Goal: Contribute content

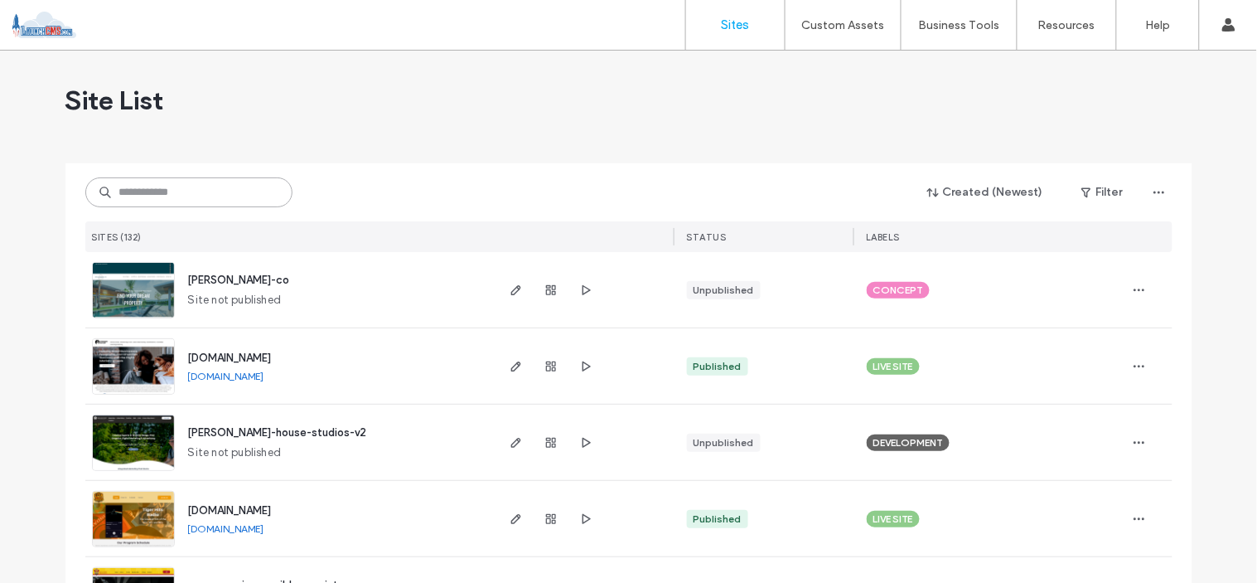
click at [159, 204] on input at bounding box center [188, 192] width 207 height 30
type input "*"
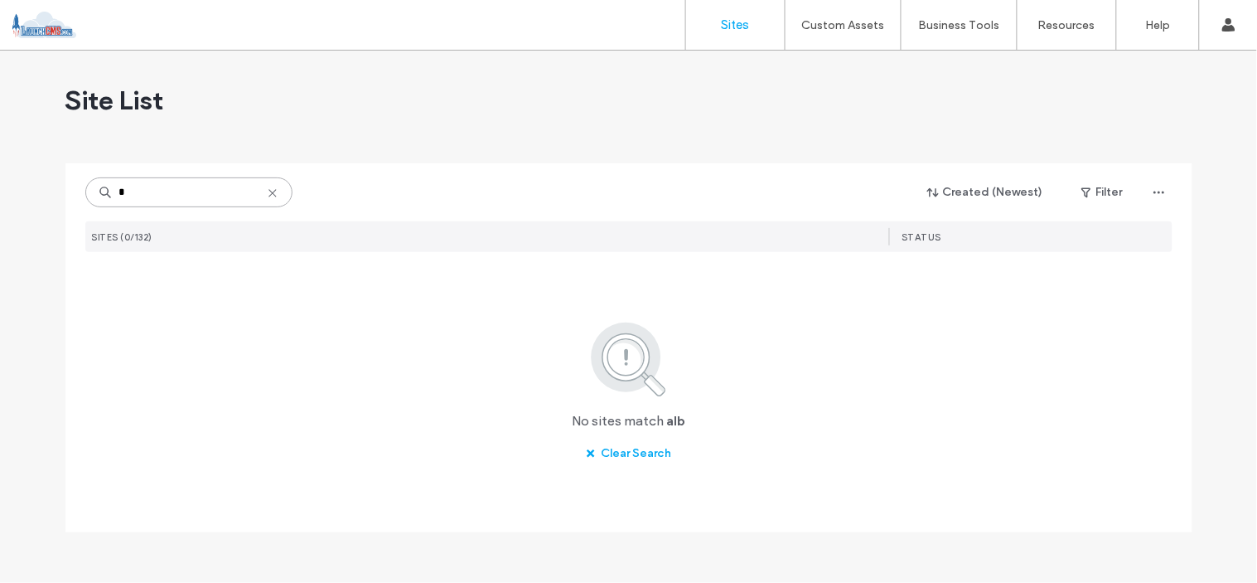
type input "*"
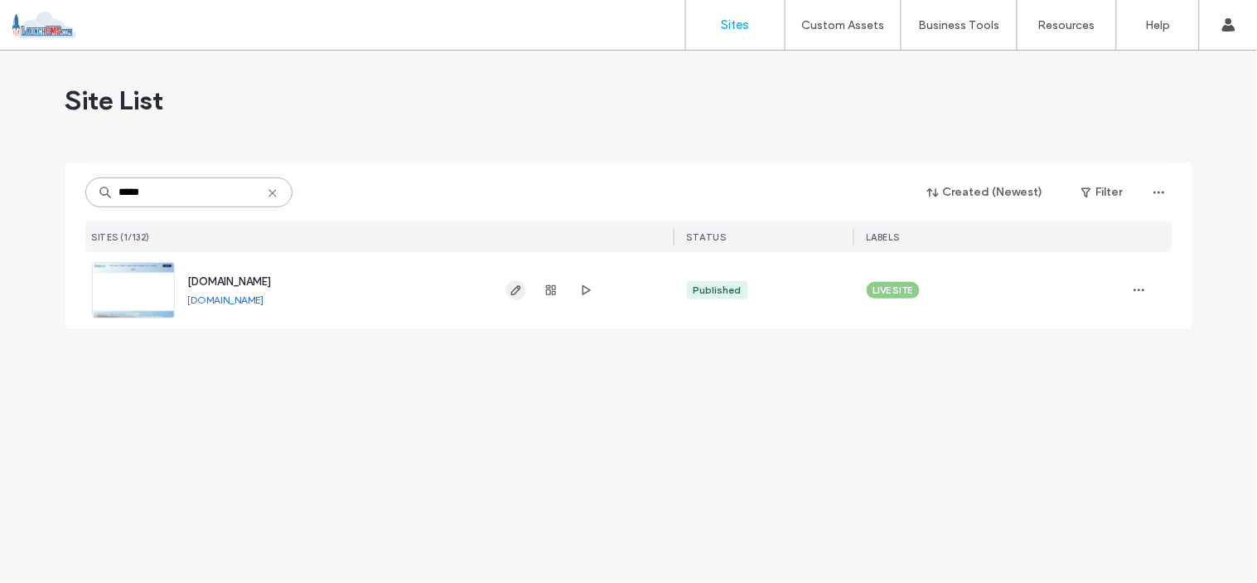
type input "*****"
click at [508, 292] on span "button" at bounding box center [516, 290] width 20 height 20
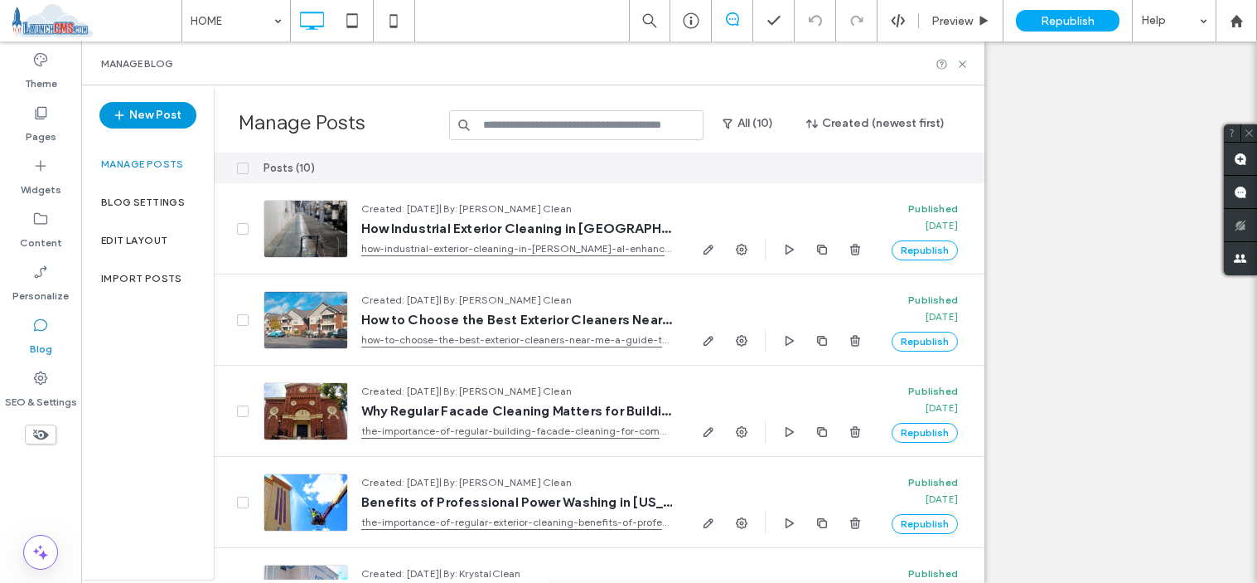
click at [139, 113] on button "New Post" at bounding box center [147, 115] width 97 height 27
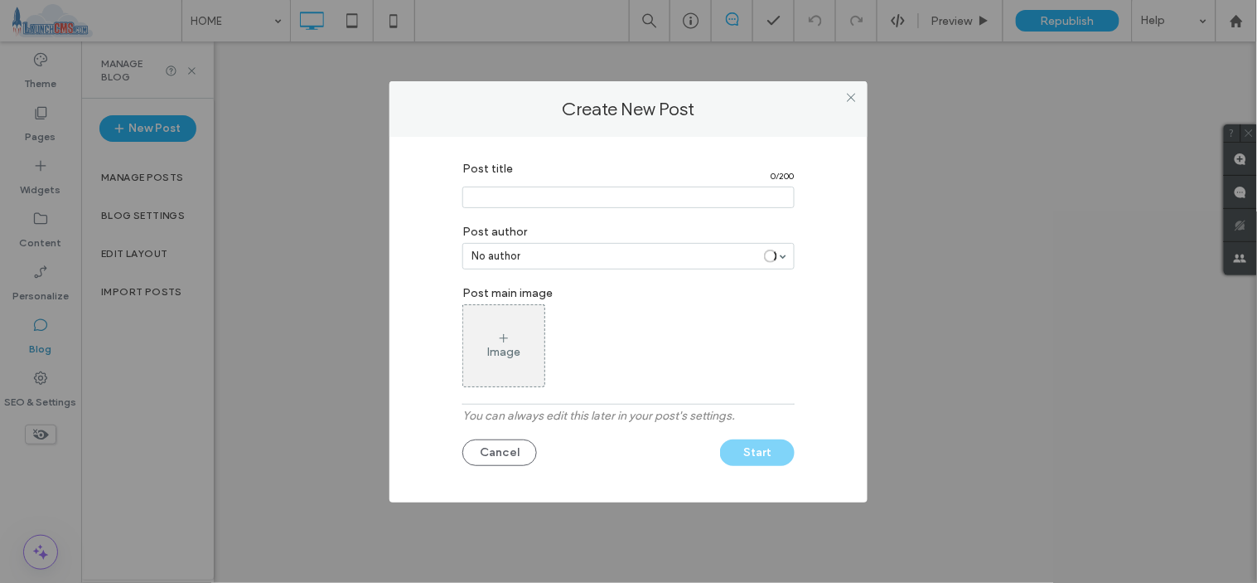
click at [482, 349] on div "Image" at bounding box center [503, 346] width 81 height 78
